Goal: Navigation & Orientation: Find specific page/section

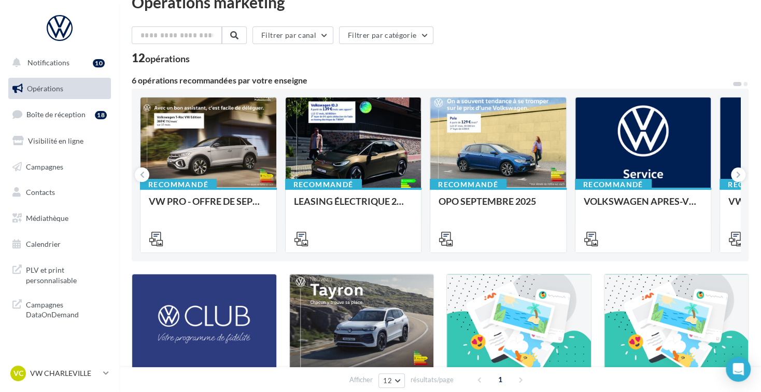
scroll to position [52, 0]
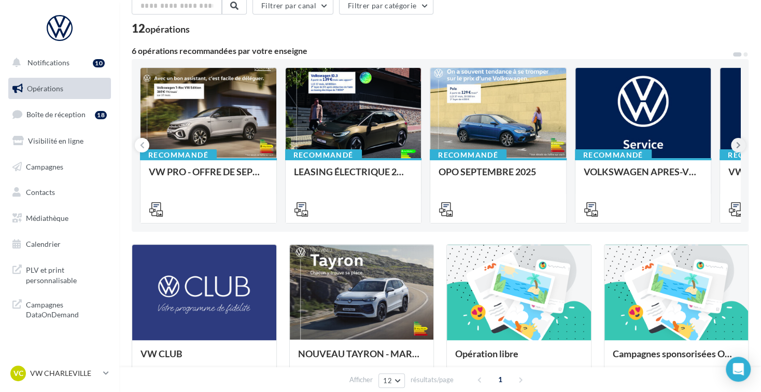
click at [740, 146] on icon at bounding box center [738, 145] width 5 height 10
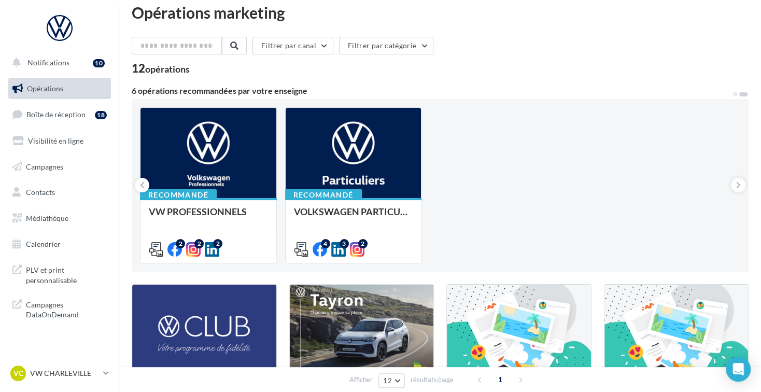
scroll to position [0, 0]
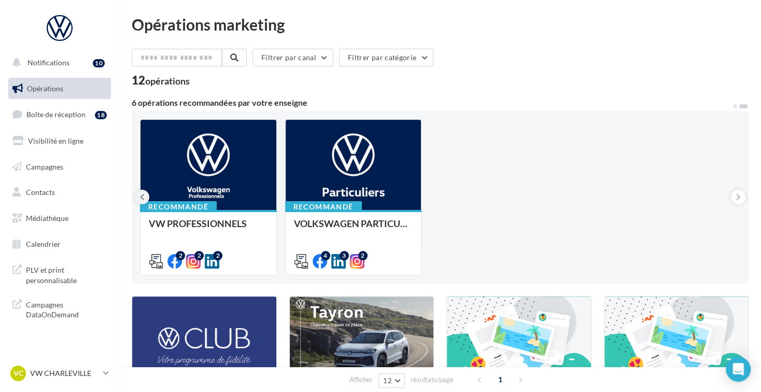
click at [144, 195] on button at bounding box center [142, 197] width 15 height 15
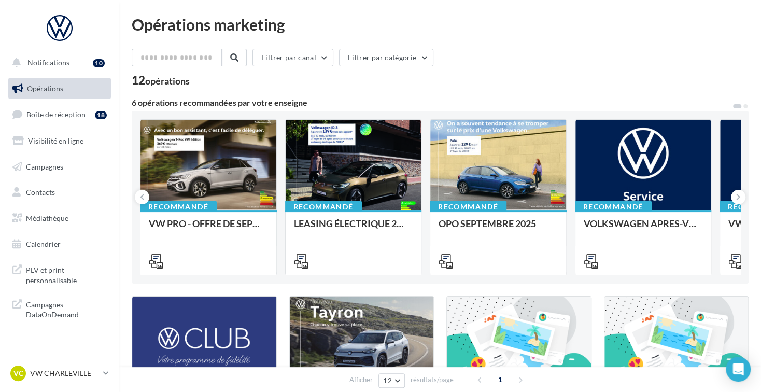
click at [562, 79] on div "12 opérations" at bounding box center [440, 81] width 617 height 13
drag, startPoint x: 539, startPoint y: 53, endPoint x: 587, endPoint y: 88, distance: 58.6
click at [587, 86] on div "Filtrer par canal Filtrer par catégorie 12 opérations" at bounding box center [440, 67] width 617 height 37
click at [596, 78] on div "12 opérations" at bounding box center [440, 81] width 617 height 13
click at [72, 216] on link "Médiathèque" at bounding box center [59, 218] width 107 height 22
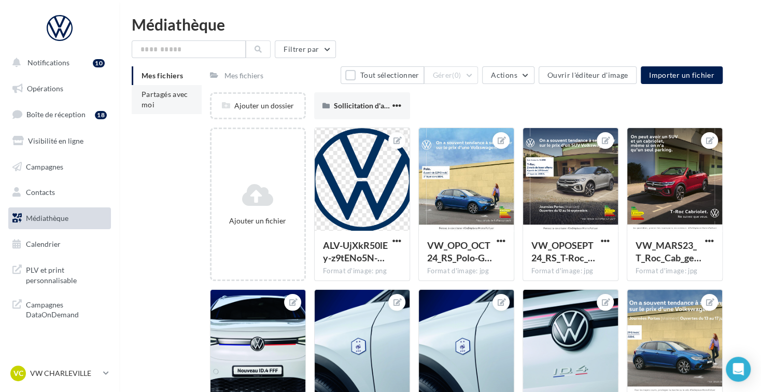
click at [150, 92] on span "Partagés avec moi" at bounding box center [165, 99] width 47 height 19
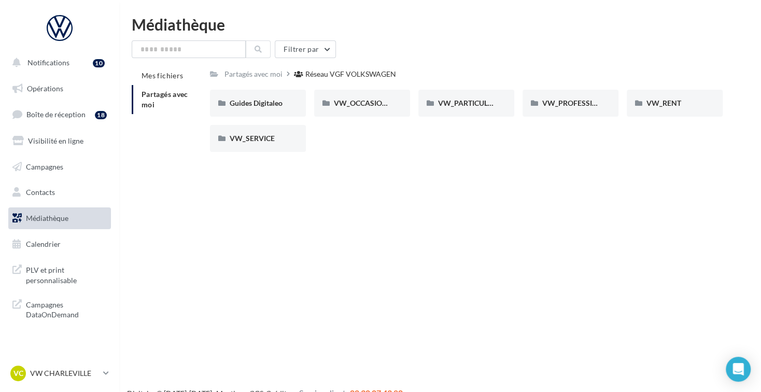
drag, startPoint x: 447, startPoint y: 53, endPoint x: 542, endPoint y: 79, distance: 98.5
click at [542, 79] on div "Filtrer par Mes fichiers Partagés avec moi Partagés avec moi Réseau VGF VOLKSWA…" at bounding box center [440, 100] width 617 height 120
drag, startPoint x: 537, startPoint y: 55, endPoint x: 542, endPoint y: 62, distance: 8.1
click at [542, 58] on div "Filtrer par Mes fichiers Partagés avec moi Partagés avec moi Réseau VGF VOLKSWA…" at bounding box center [440, 100] width 617 height 120
click at [65, 90] on link "Opérations" at bounding box center [59, 89] width 107 height 22
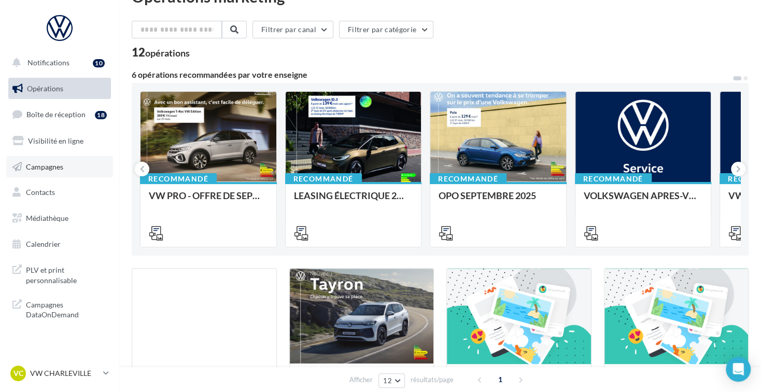
scroll to position [52, 0]
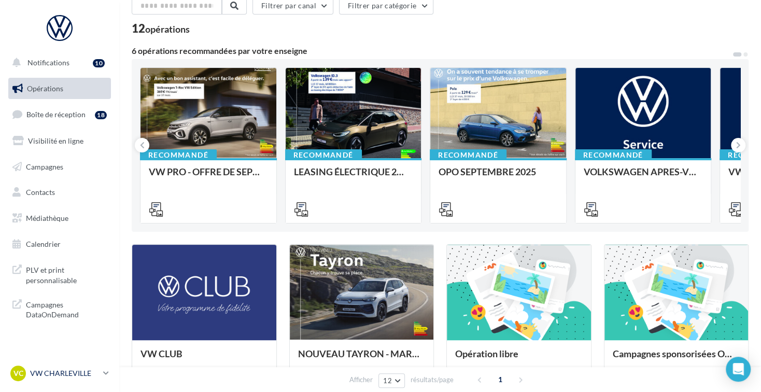
click at [82, 374] on p "VW CHARLEVILLE" at bounding box center [64, 373] width 69 height 10
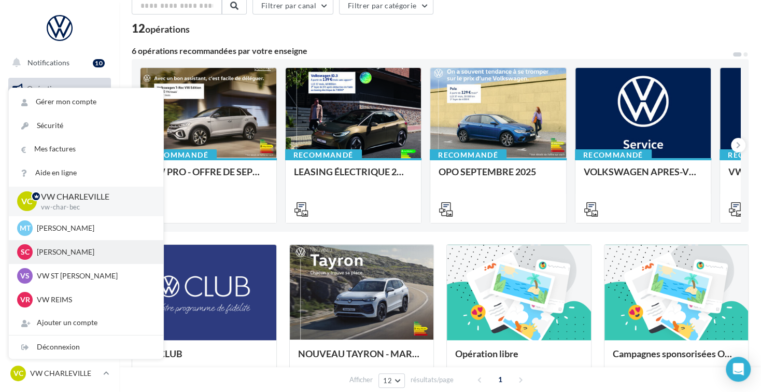
click at [100, 258] on div "SC [PERSON_NAME] 1dc8d1b6-8944-44e3-99c7-f4ff58a531c8" at bounding box center [86, 252] width 138 height 16
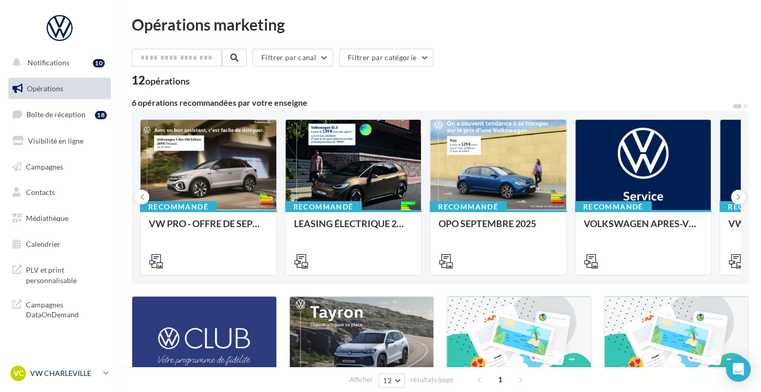
click at [76, 373] on p "VW CHARLEVILLE" at bounding box center [64, 373] width 69 height 10
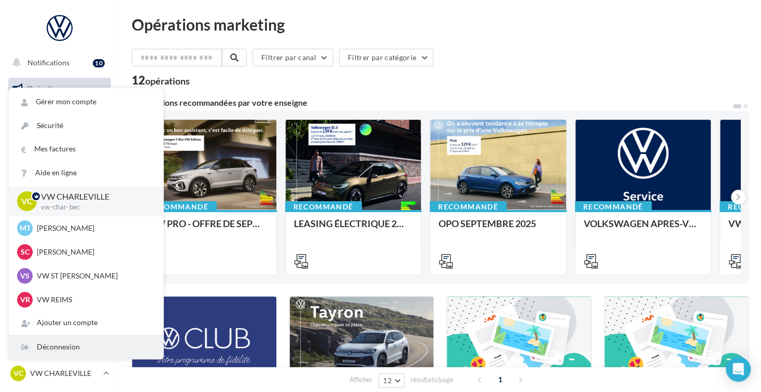
click at [77, 353] on div "Déconnexion" at bounding box center [86, 347] width 155 height 23
